Goal: Task Accomplishment & Management: Complete application form

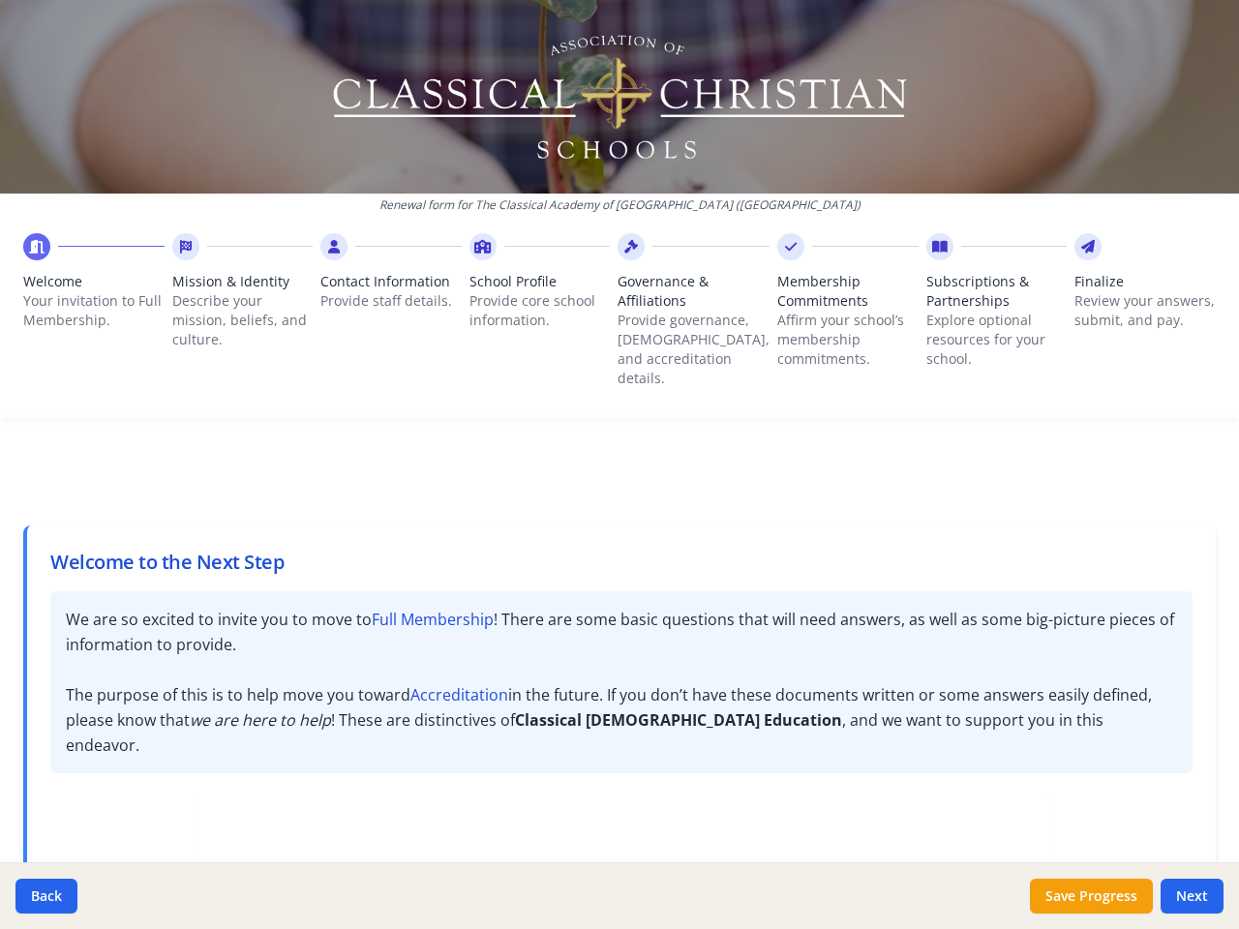
click at [619, 479] on div "Welcome to the Next Step We are so excited to invite you to move to Full Member…" at bounding box center [619, 919] width 1192 height 881
click at [93, 296] on p "Your invitation to Full Membership." at bounding box center [93, 310] width 141 height 39
click at [241, 306] on p "Describe your mission, beliefs, and culture." at bounding box center [242, 320] width 141 height 58
click at [389, 286] on span "Contact Information" at bounding box center [390, 281] width 141 height 19
click at [537, 296] on p "Provide core school information." at bounding box center [539, 310] width 141 height 39
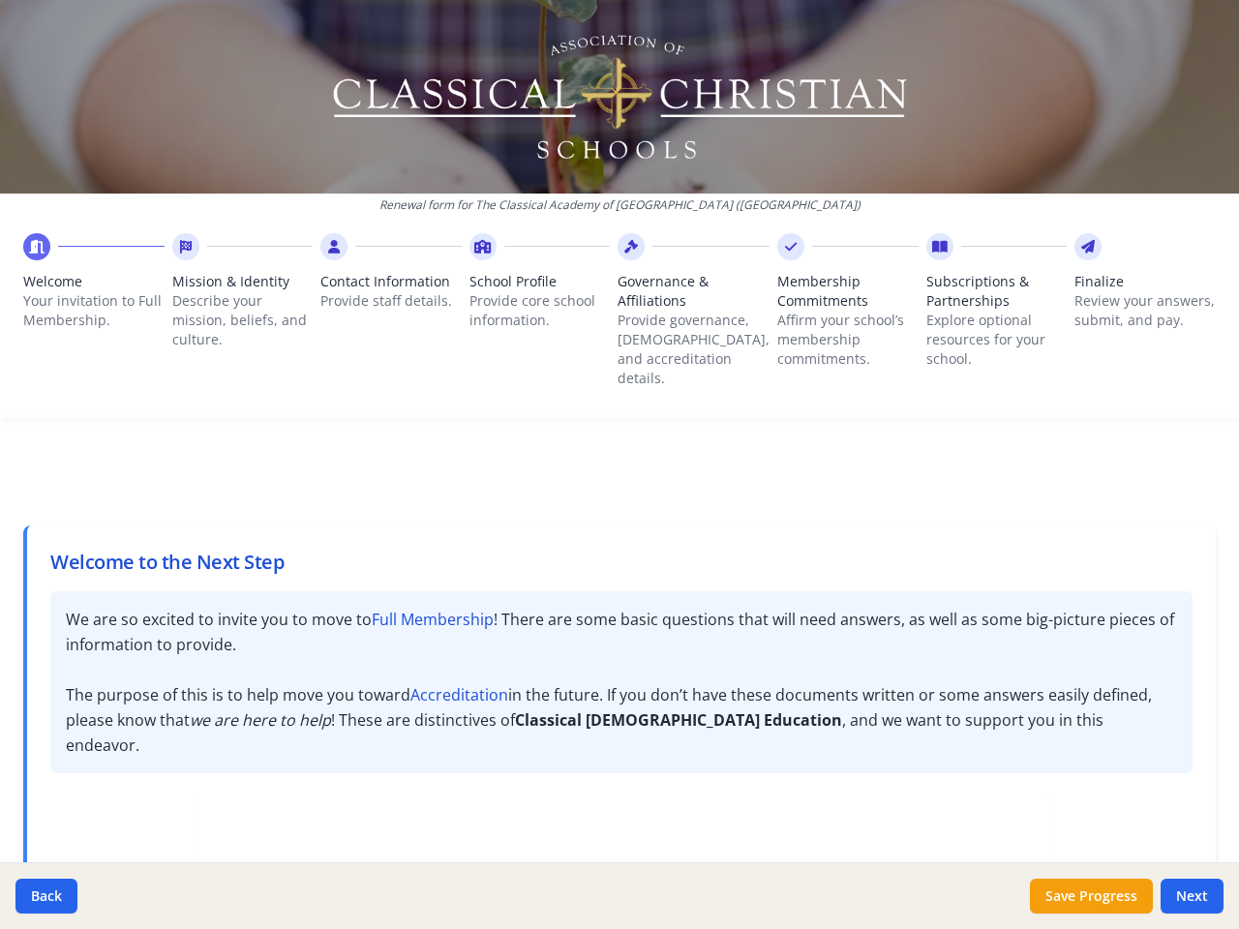
click at [685, 316] on p "Provide governance, [DEMOGRAPHIC_DATA], and accreditation details." at bounding box center [694, 349] width 152 height 77
click at [832, 316] on p "Affirm your school’s membership commitments." at bounding box center [847, 340] width 141 height 58
click at [980, 316] on p "Explore optional resources for your school." at bounding box center [996, 340] width 141 height 58
click at [1129, 306] on p "Review your answers, submit, and pay." at bounding box center [1144, 310] width 141 height 39
click at [46, 896] on button "Back" at bounding box center [46, 896] width 62 height 35
